Goal: Transaction & Acquisition: Purchase product/service

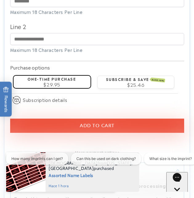
click at [117, 126] on button "Add to cart" at bounding box center [97, 125] width 174 height 14
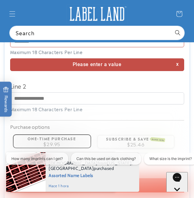
scroll to position [261, 0]
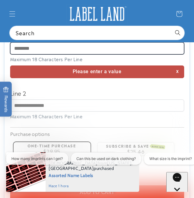
click at [109, 50] on input "Line 1" at bounding box center [97, 48] width 174 height 12
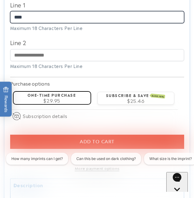
scroll to position [323, 0]
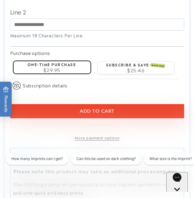
type input "****"
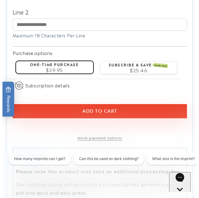
scroll to position [0, 318]
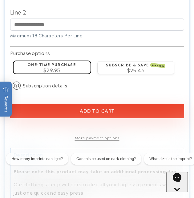
click at [122, 112] on button "Add to cart" at bounding box center [97, 111] width 174 height 14
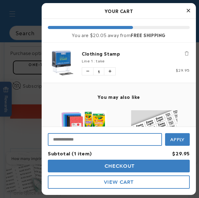
scroll to position [0, 0]
paste input "********"
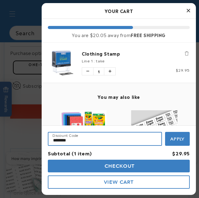
type input "********"
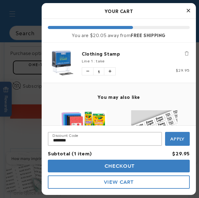
click at [169, 140] on button "Apply" at bounding box center [177, 139] width 25 height 14
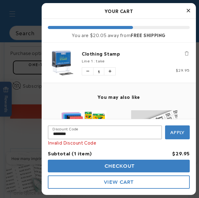
scroll to position [0, 327]
drag, startPoint x: 77, startPoint y: 53, endPoint x: 122, endPoint y: 54, distance: 45.3
click at [122, 54] on div "Clothing Stamp Line 1 : take Quantity of Clothing Stamp 1 Price $29.95" at bounding box center [133, 62] width 114 height 25
copy link "Clothing Stamp"
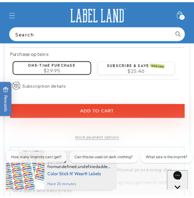
scroll to position [0, 318]
